Goal: Find specific page/section: Find specific page/section

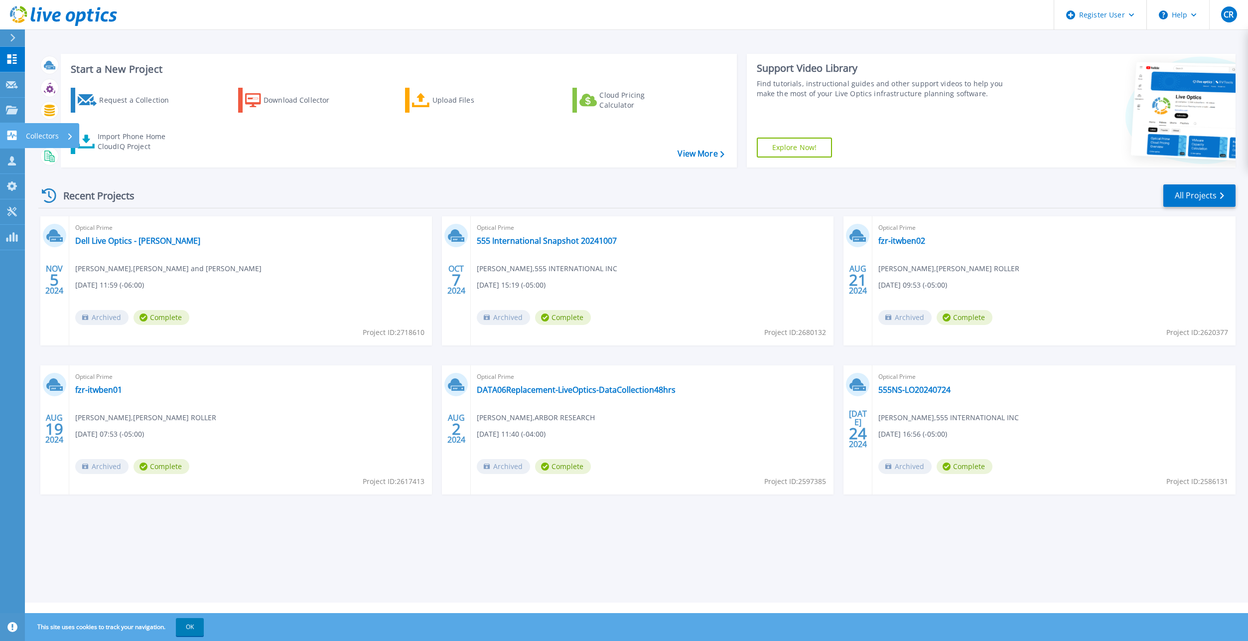
click at [5, 129] on link "Collectors Collectors" at bounding box center [12, 135] width 25 height 25
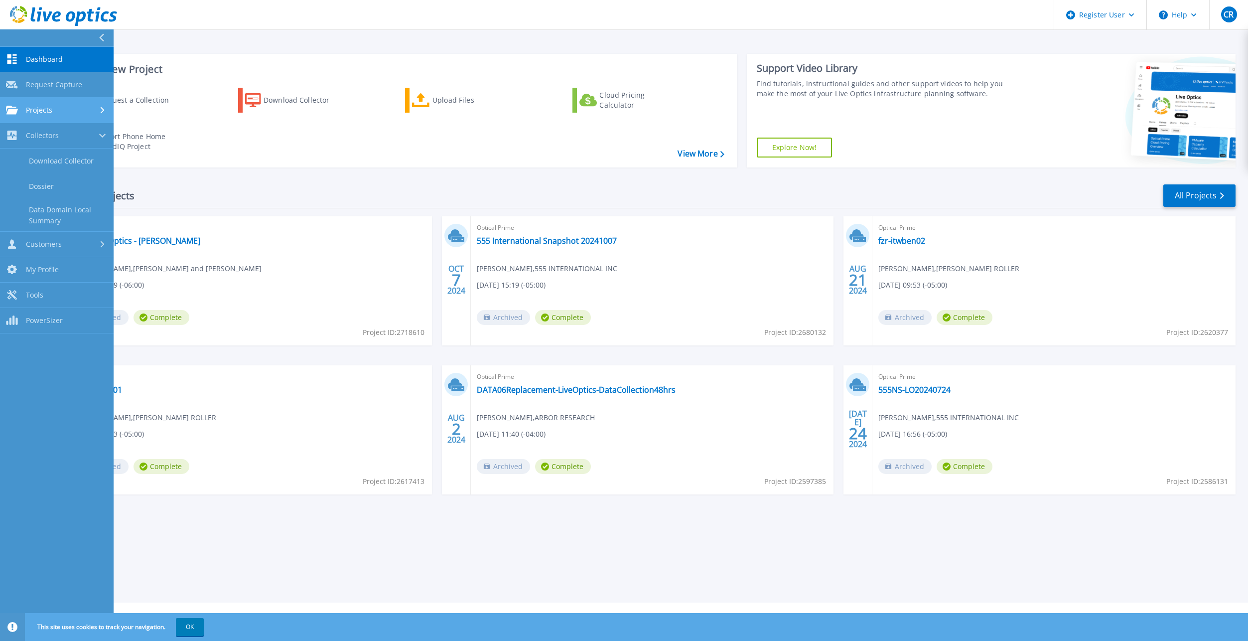
click at [35, 117] on link "Projects Projects" at bounding box center [57, 110] width 114 height 25
click at [42, 144] on link "Search Projects" at bounding box center [57, 135] width 114 height 25
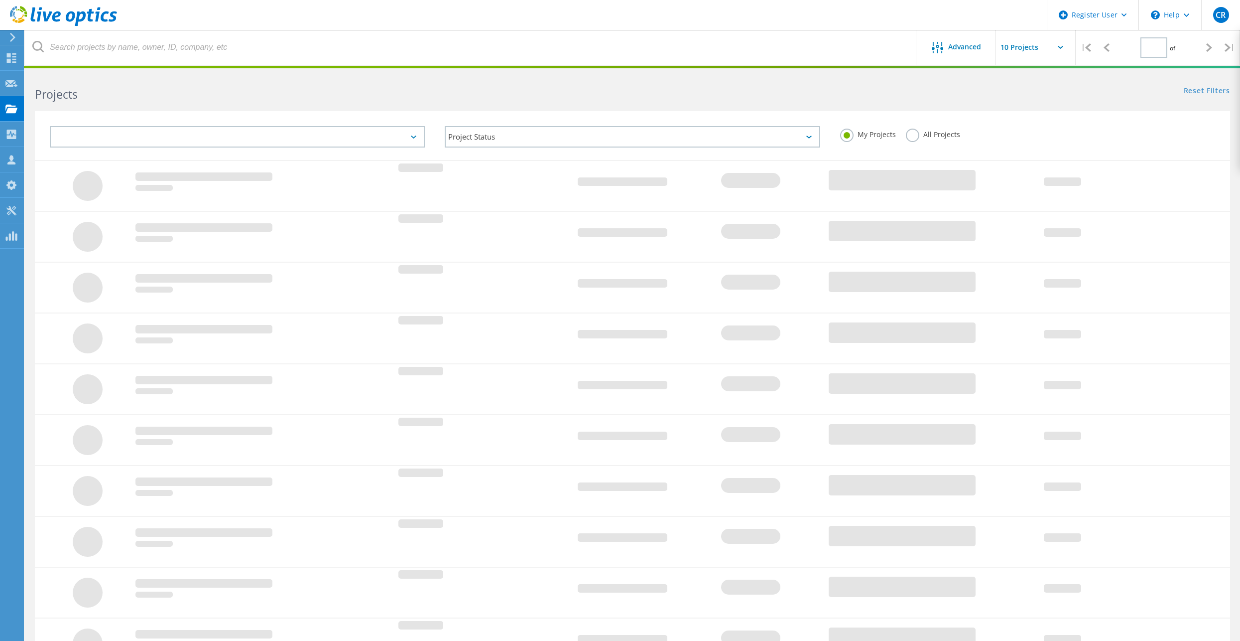
type input "1"
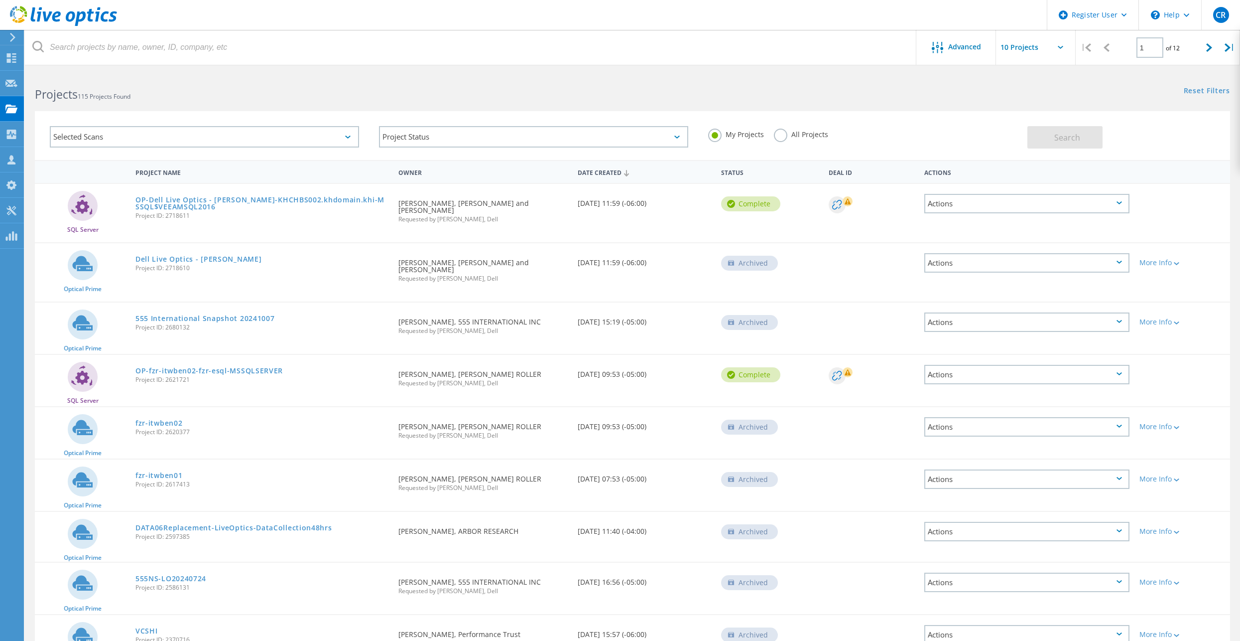
click at [778, 137] on label "All Projects" at bounding box center [801, 133] width 54 height 9
click at [0, 0] on input "All Projects" at bounding box center [0, 0] width 0 height 0
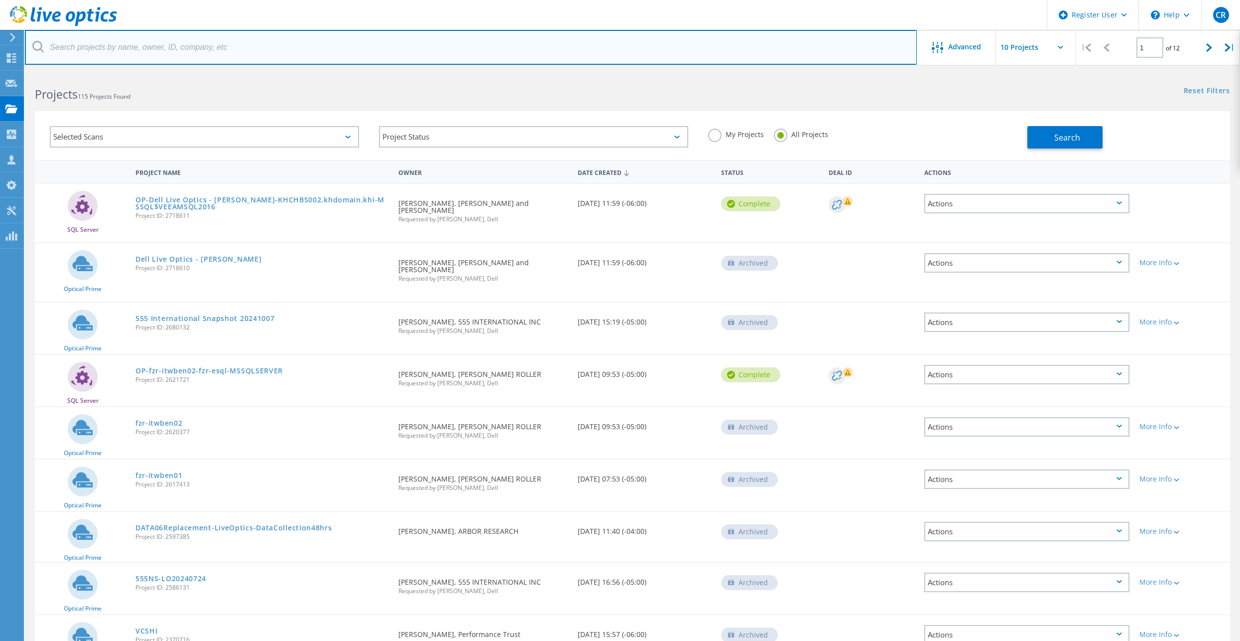
paste input "2434059030"
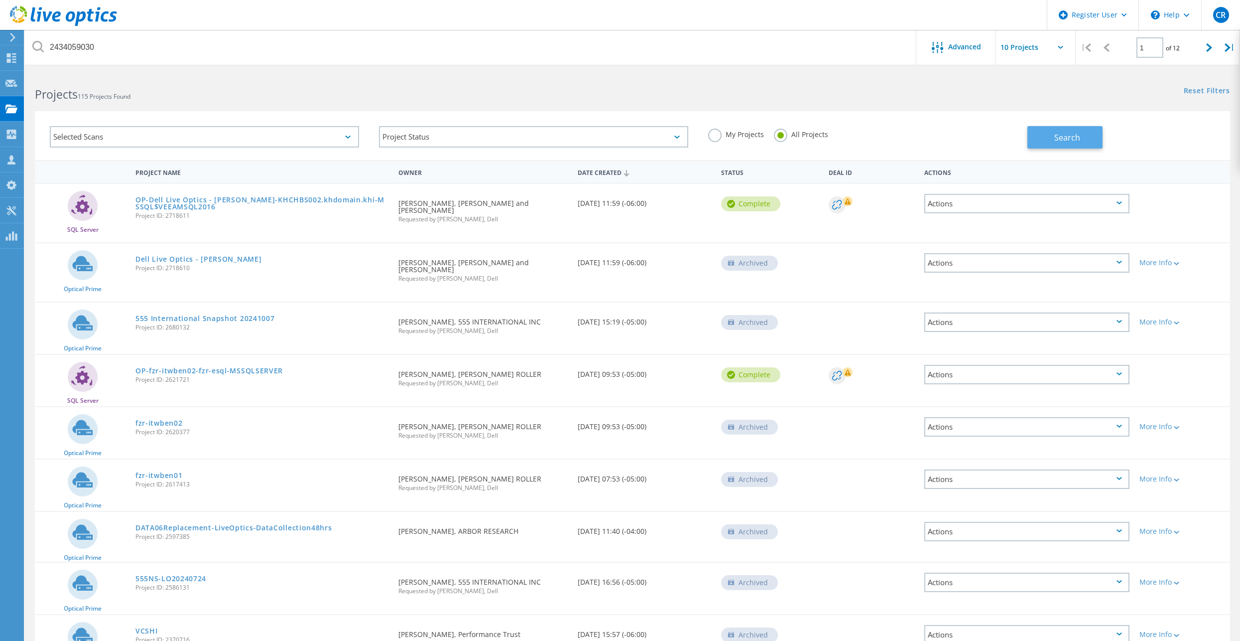
click at [1092, 135] on button "Search" at bounding box center [1065, 137] width 75 height 22
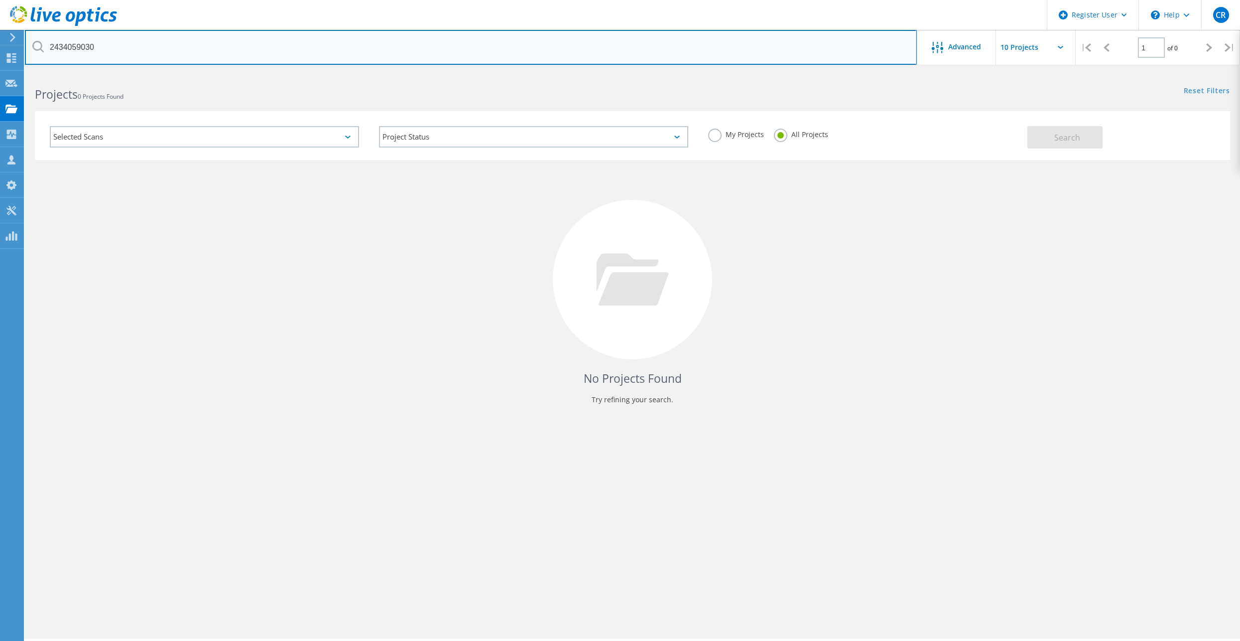
click at [360, 47] on input "2434059030" at bounding box center [471, 47] width 892 height 35
paste input "[PERSON_NAME][EMAIL_ADDRESS][PERSON_NAME][DOMAIN_NAME]"
type input "[PERSON_NAME][EMAIL_ADDRESS][PERSON_NAME][DOMAIN_NAME]"
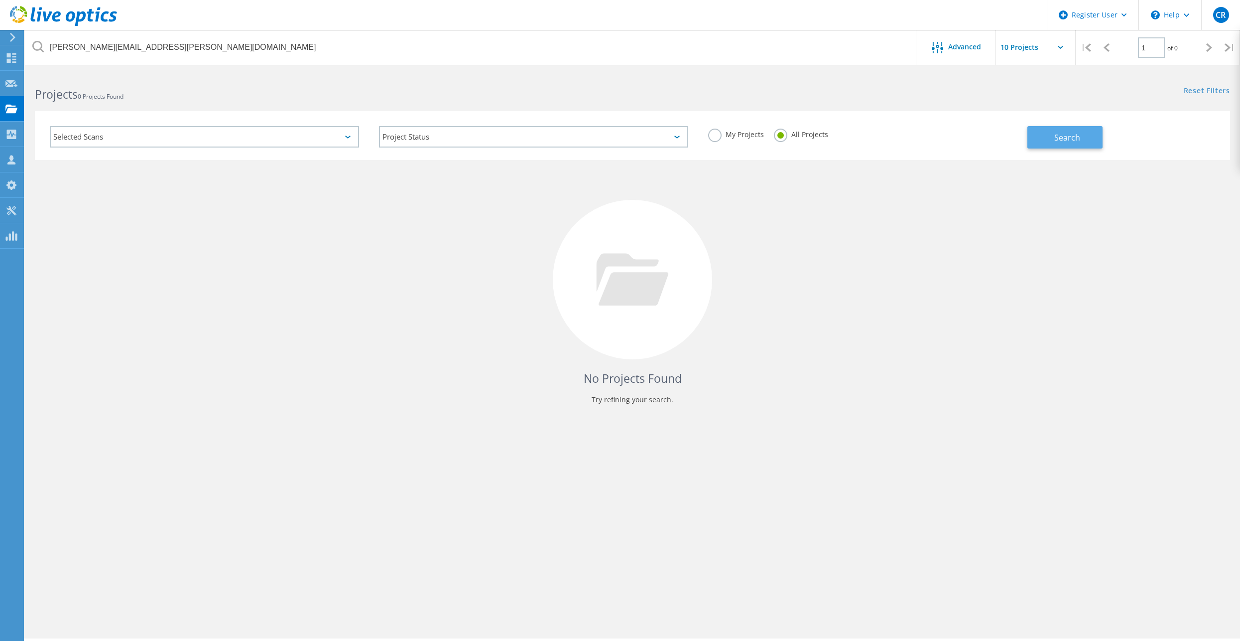
click at [1062, 132] on span "Search" at bounding box center [1067, 137] width 26 height 11
